Goal: Task Accomplishment & Management: Use online tool/utility

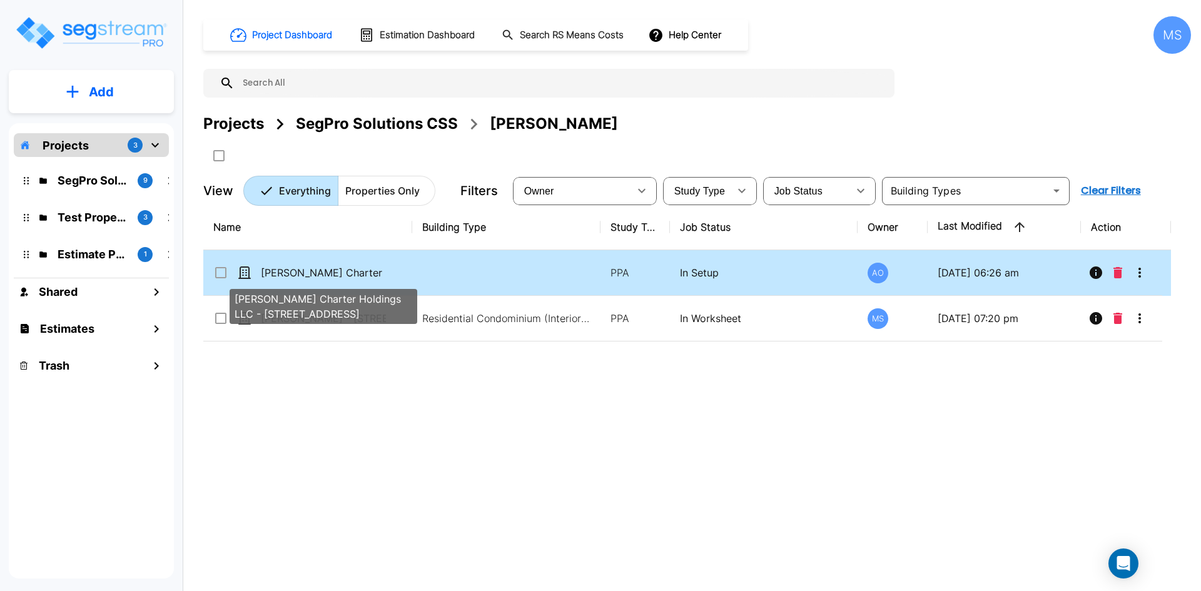
click at [328, 279] on p "[PERSON_NAME] Charter Holdings LLC - [STREET_ADDRESS]" at bounding box center [323, 272] width 125 height 15
checkbox input "true"
click at [328, 279] on p "Dubois Charter Holdings LLC - 10107 Military Drive West" at bounding box center [323, 272] width 125 height 15
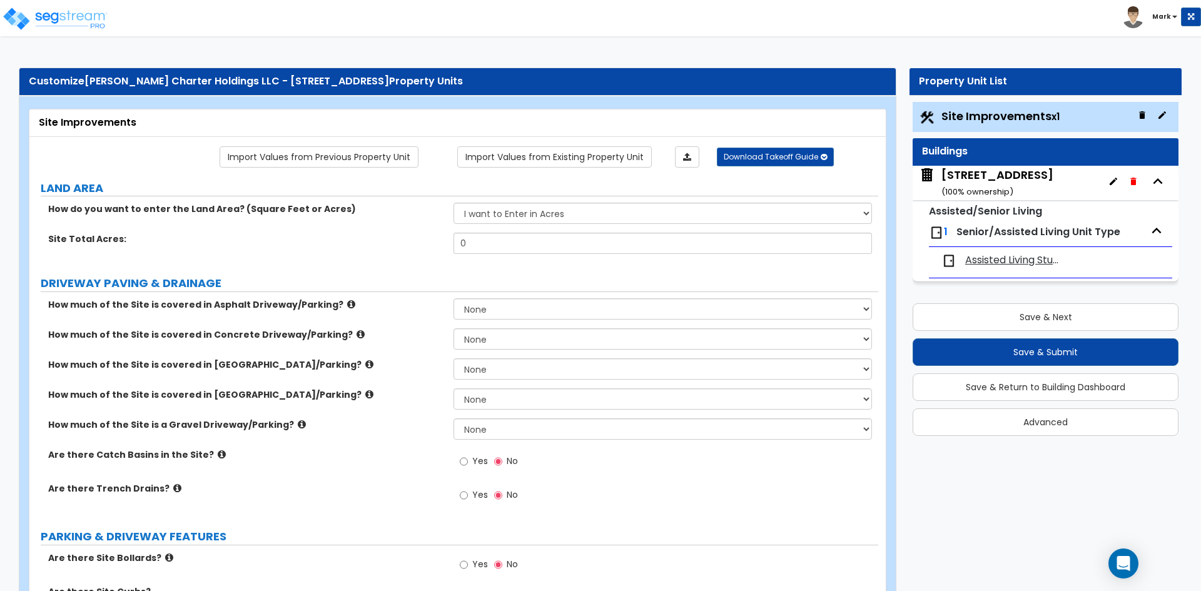
click at [991, 260] on span "Assisted Living Studio Unit" at bounding box center [1013, 260] width 96 height 14
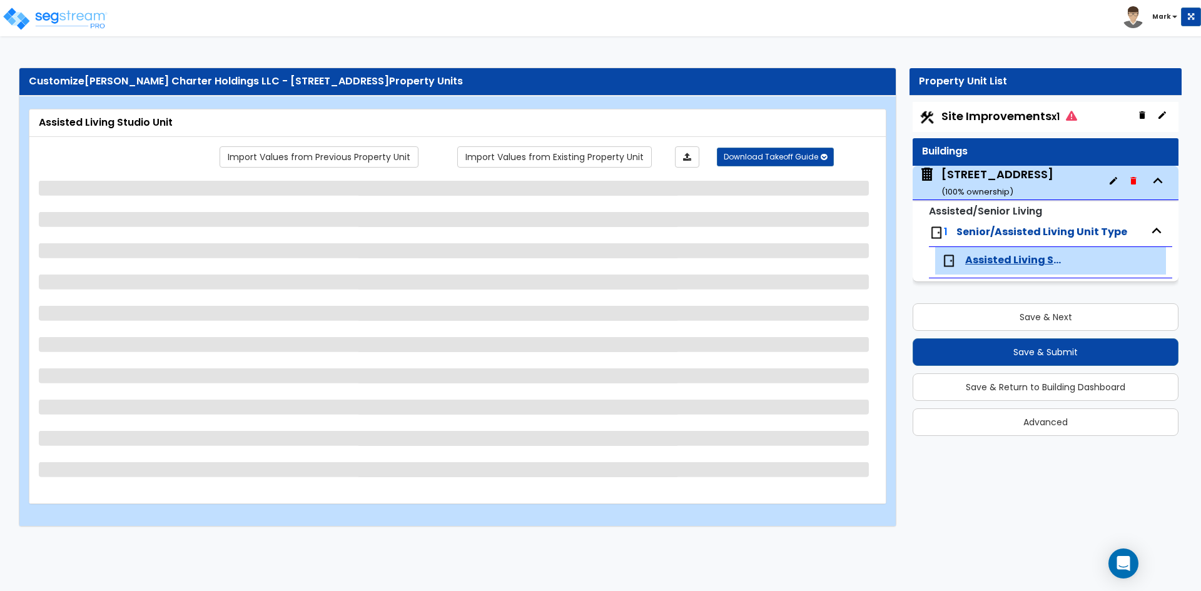
select select "1"
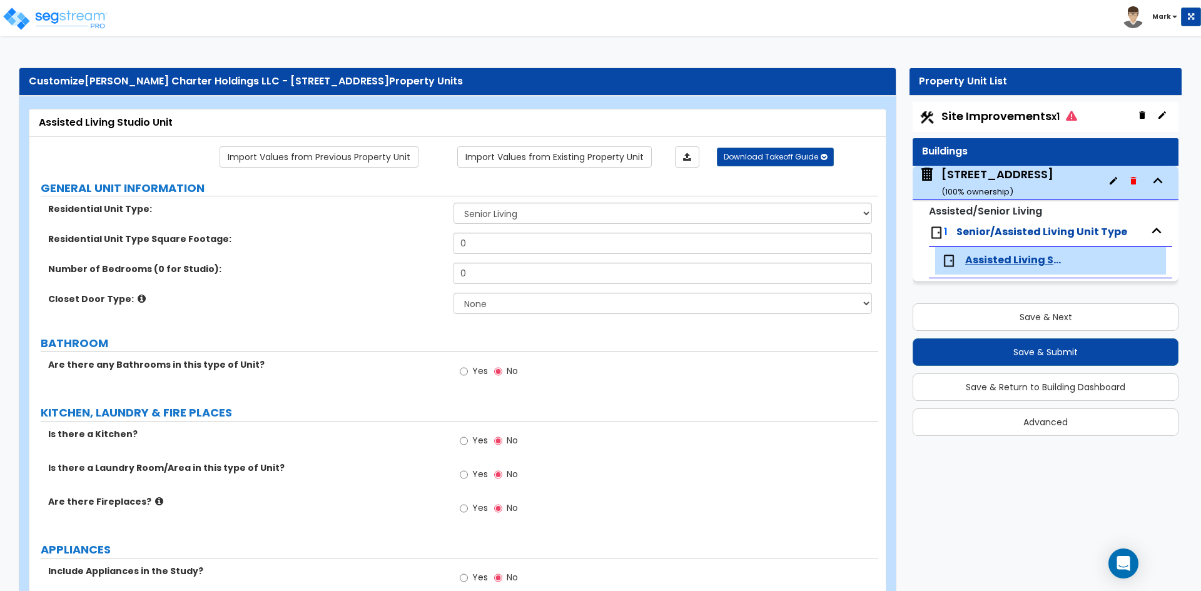
click at [994, 231] on span "Senior/Assisted Living Unit Type" at bounding box center [1041, 232] width 171 height 14
click at [1009, 236] on span "Senior/Assisted Living Unit Type" at bounding box center [1041, 232] width 171 height 14
click at [992, 171] on div "[STREET_ADDRESS] ( 100 % ownership)" at bounding box center [997, 182] width 112 height 32
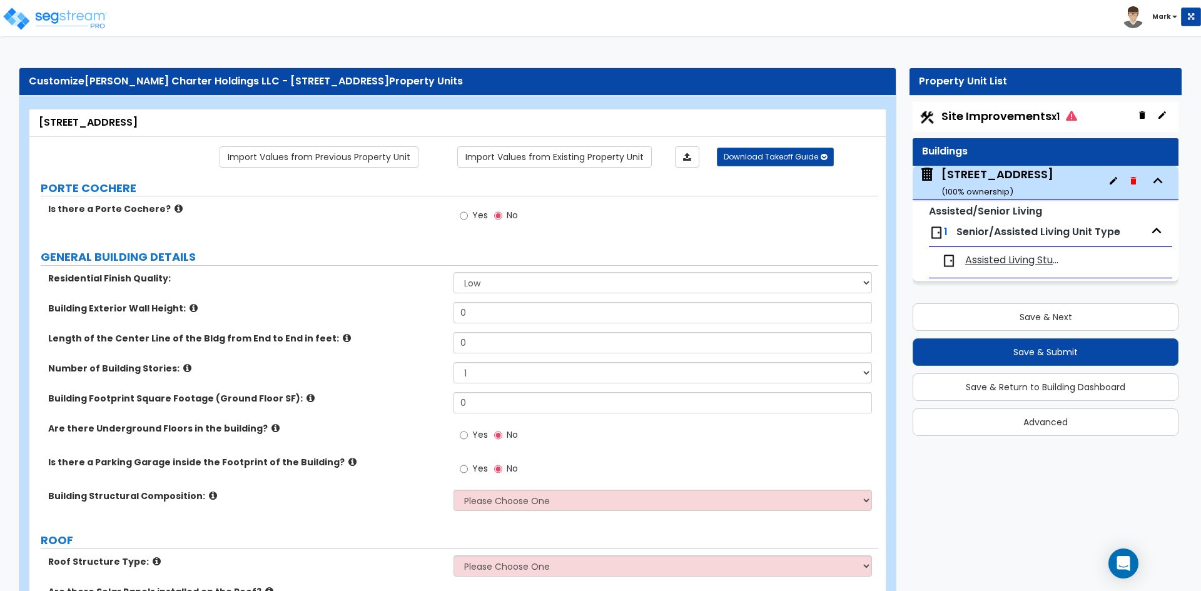
click at [992, 114] on span "Site Improvements x1" at bounding box center [1009, 116] width 136 height 16
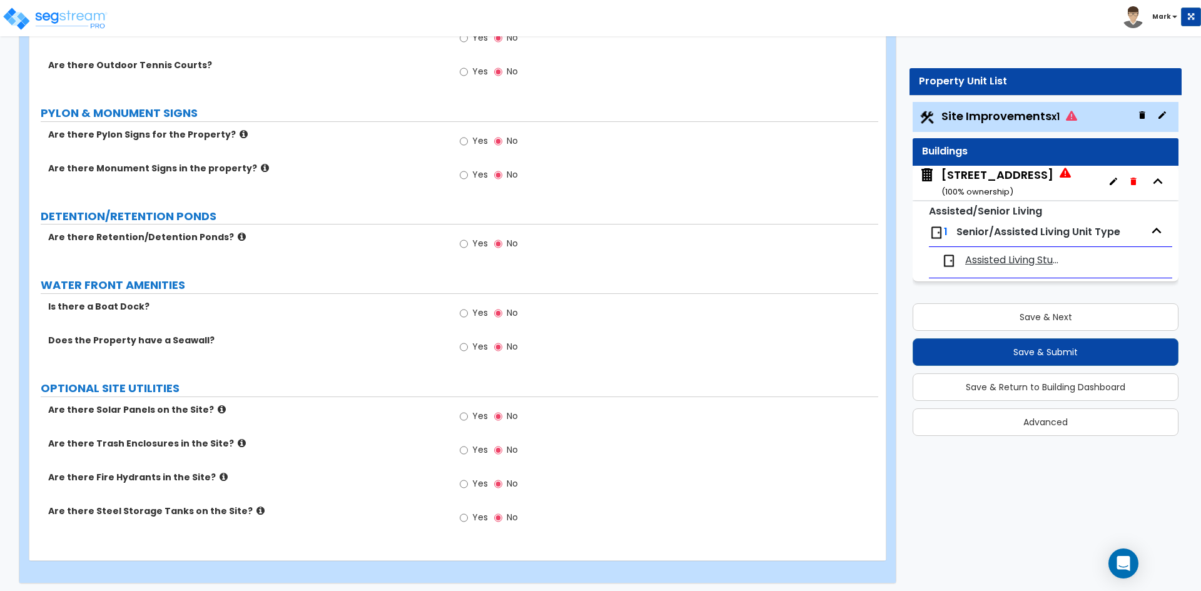
scroll to position [2139, 0]
